Goal: Understand process/instructions: Learn how to perform a task or action

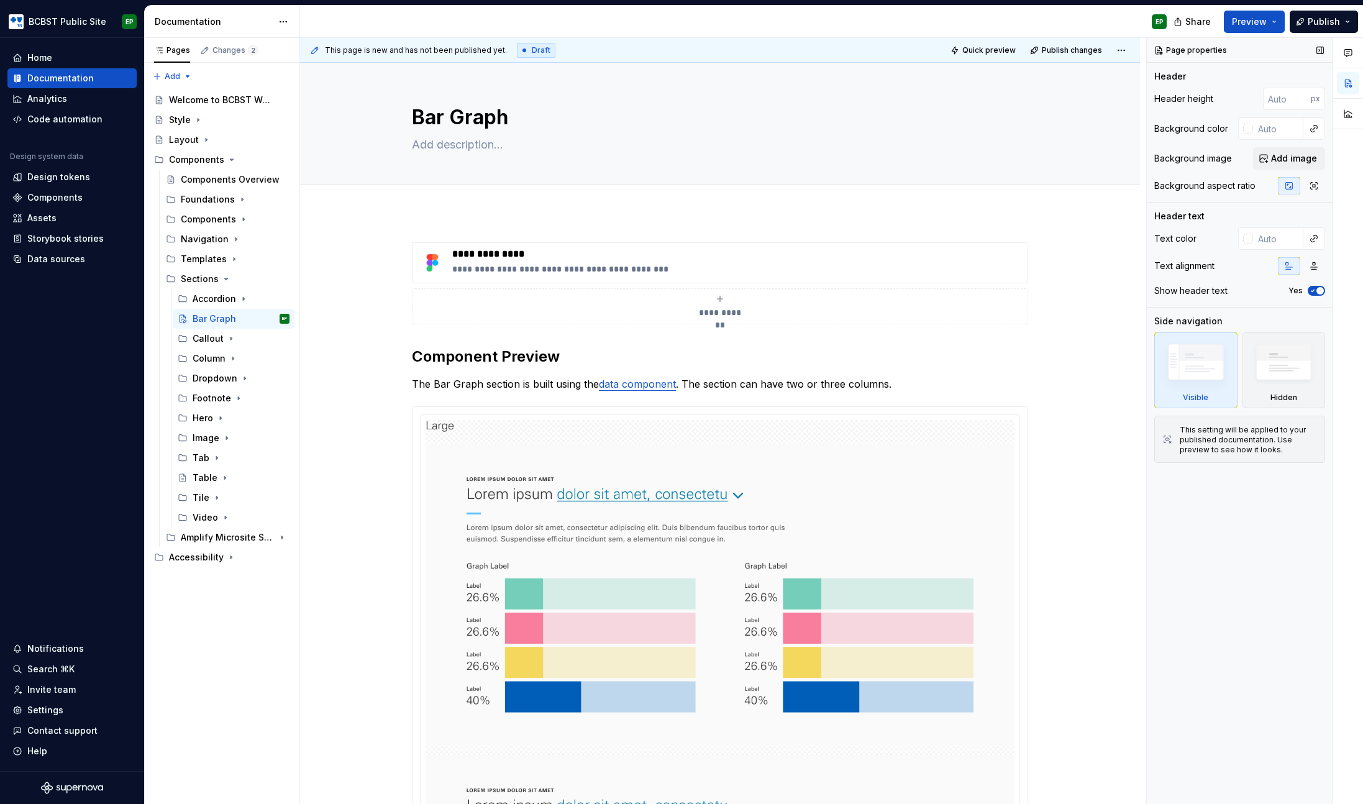
click at [1253, 589] on div "Page properties Header Header height px Background color Background image Add i…" at bounding box center [1240, 421] width 186 height 767
click at [1244, 592] on div "Page properties Header Header height px Background color Background image Add i…" at bounding box center [1240, 421] width 186 height 767
click at [1245, 641] on div "Page properties Header Header height px Background color Background image Add i…" at bounding box center [1240, 421] width 186 height 767
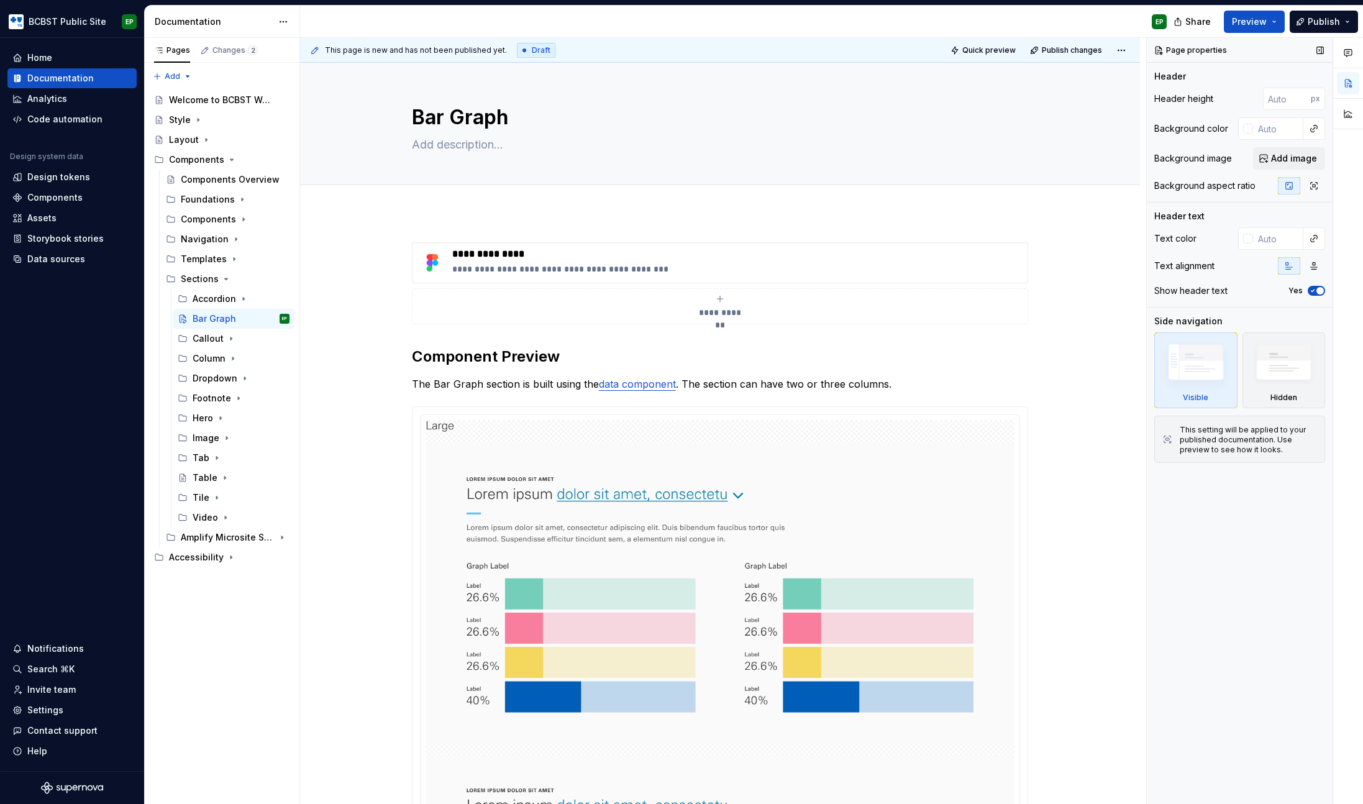
click at [1254, 544] on div "Page properties Header Header height px Background color Background image Add i…" at bounding box center [1240, 421] width 186 height 767
click at [1248, 620] on div "Page properties Header Header height px Background color Background image Add i…" at bounding box center [1240, 421] width 186 height 767
click at [1213, 641] on div "Page properties Header Header height px Background color Background image Add i…" at bounding box center [1240, 421] width 186 height 767
click at [1219, 636] on div "Page properties Header Header height px Background color Background image Add i…" at bounding box center [1240, 421] width 186 height 767
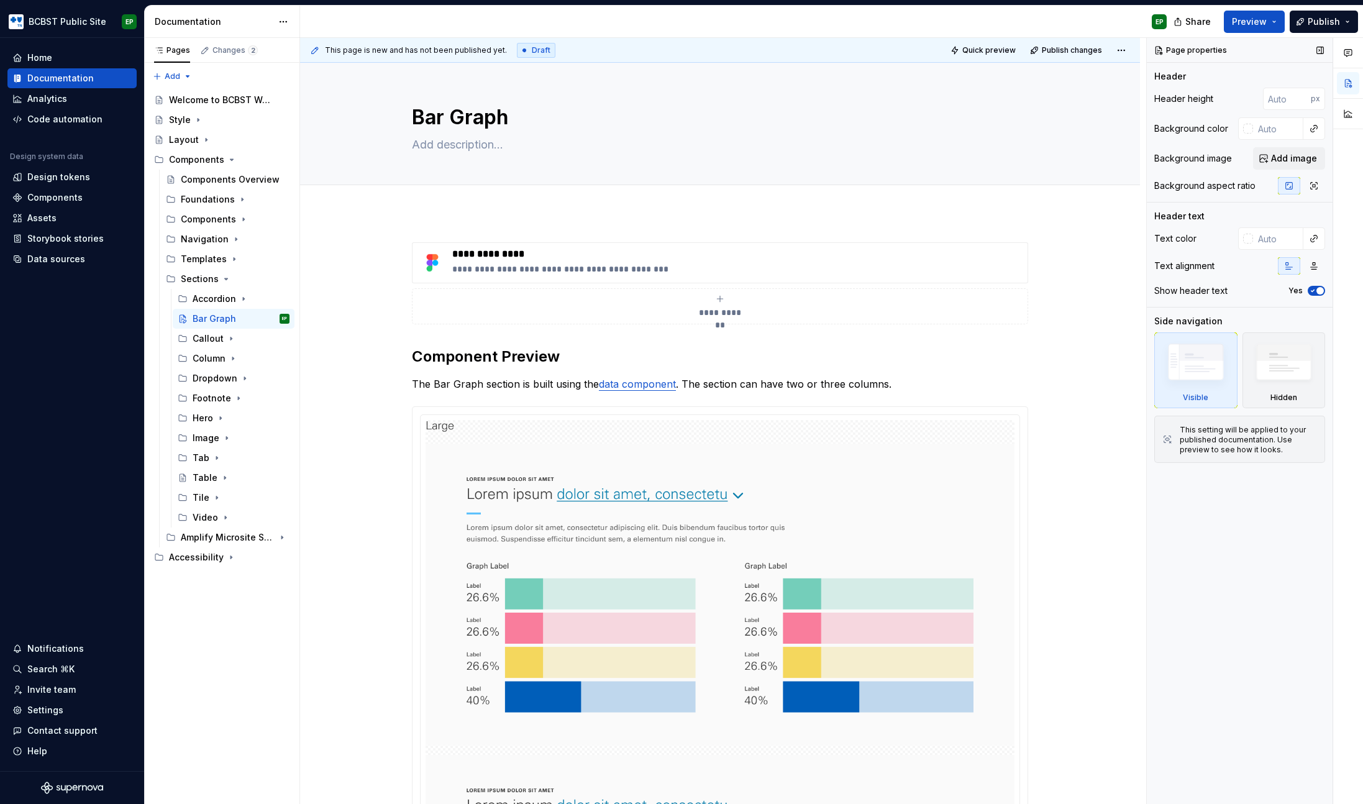
click at [1220, 633] on div "Page properties Header Header height px Background color Background image Add i…" at bounding box center [1240, 421] width 186 height 767
click at [1217, 573] on div "Page properties Header Header height px Background color Background image Add i…" at bounding box center [1240, 421] width 186 height 767
click at [1216, 621] on div "Page properties Header Header height px Background color Background image Add i…" at bounding box center [1240, 421] width 186 height 767
click at [1274, 559] on div "Page properties Header Header height px Background color Background image Add i…" at bounding box center [1240, 421] width 186 height 767
click at [1273, 565] on div "Page properties Header Header height px Background color Background image Add i…" at bounding box center [1240, 421] width 186 height 767
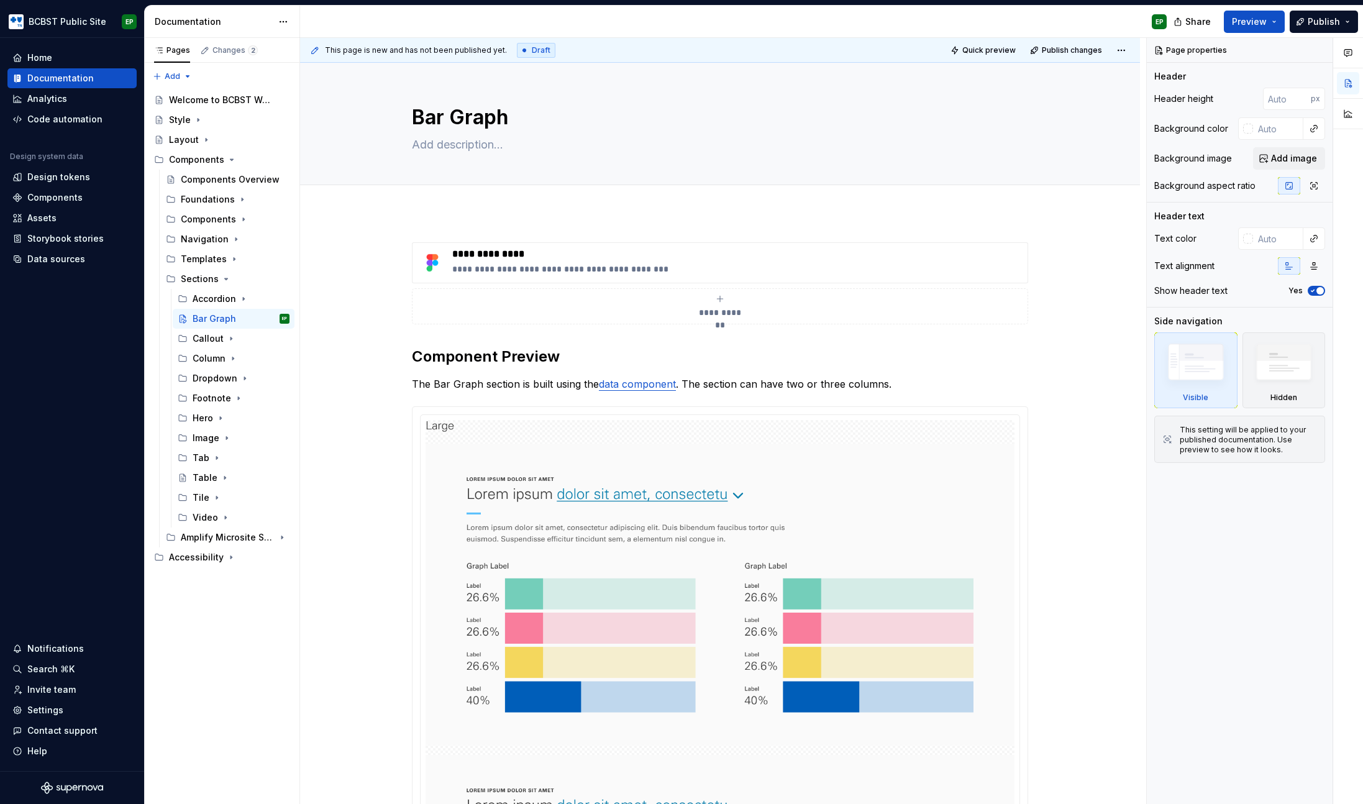
type textarea "*"
